Goal: Information Seeking & Learning: Find specific fact

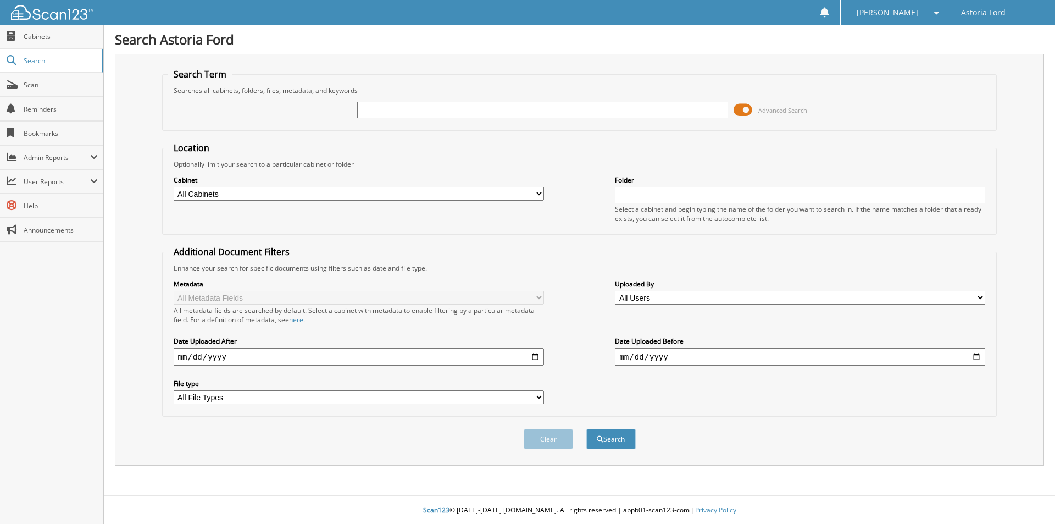
drag, startPoint x: 321, startPoint y: 194, endPoint x: 293, endPoint y: 199, distance: 28.6
click at [321, 194] on select "All Cabinets ACCOUNTS PAYABLE ACCOUNTS RECEIVABLE CAR DEALS DEAD DEALS OFFICE M…" at bounding box center [359, 194] width 370 height 14
select select "8764"
click at [174, 187] on select "All Cabinets ACCOUNTS PAYABLE ACCOUNTS RECEIVABLE CAR DEALS DEAD DEALS OFFICE M…" at bounding box center [359, 194] width 370 height 14
click at [428, 109] on input "text" at bounding box center [542, 110] width 370 height 16
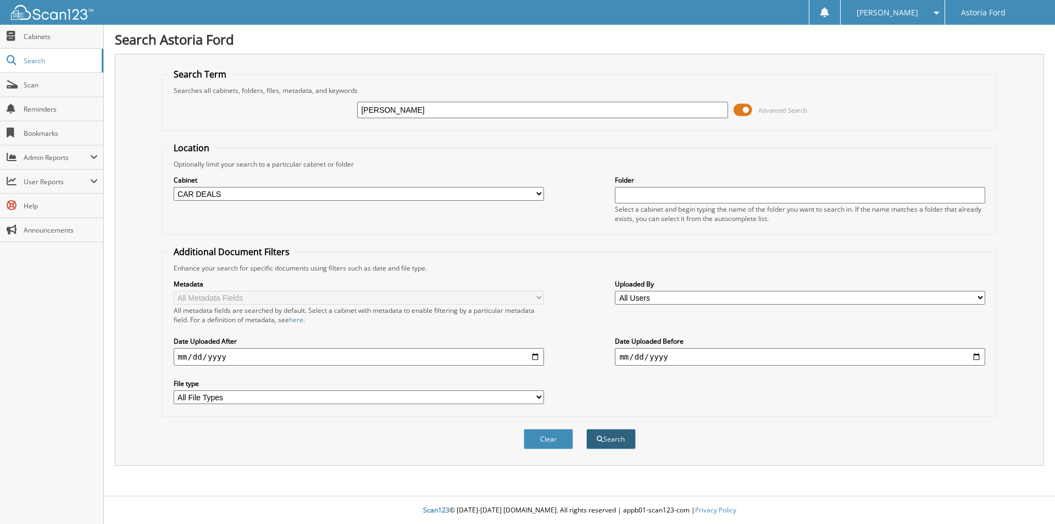
type input "[PERSON_NAME]"
click at [618, 442] on button "Search" at bounding box center [610, 439] width 49 height 20
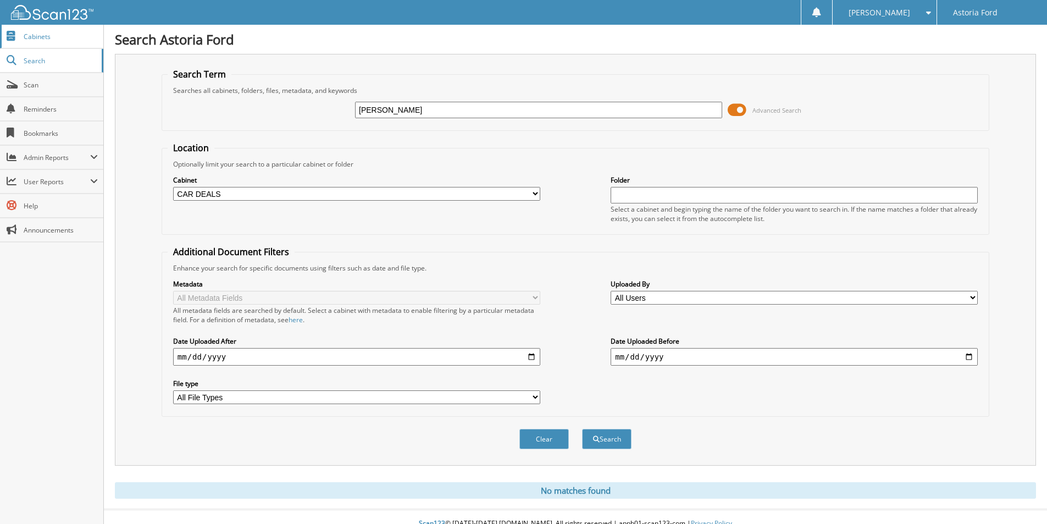
click at [64, 32] on span "Cabinets" at bounding box center [61, 36] width 74 height 9
